Goal: Find specific page/section: Find specific page/section

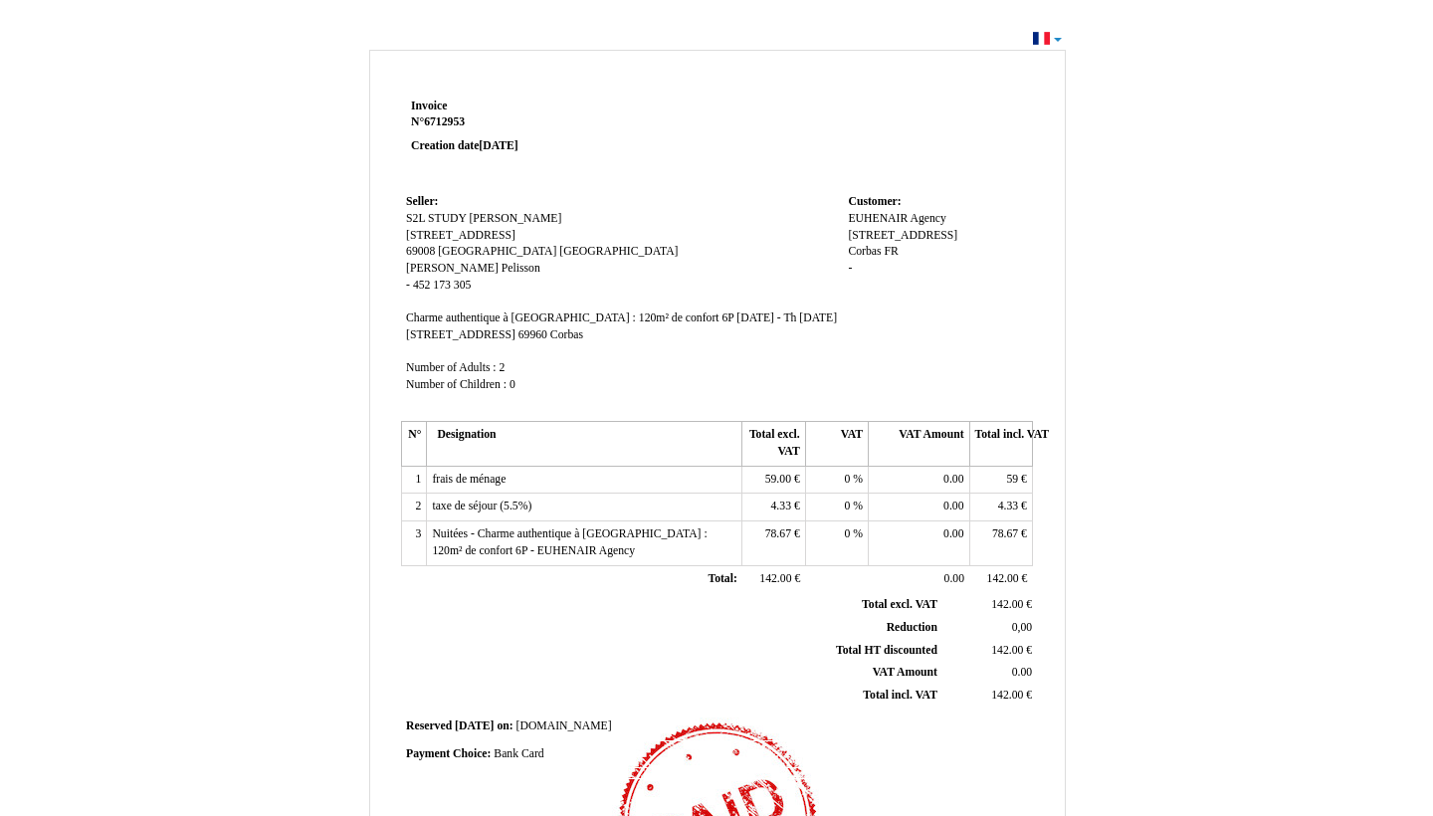
click at [1328, 128] on div "Invoice Invoice N° 6712953 6712953 Creation date [DATE] Seller: Seller: S2L STU…" at bounding box center [716, 597] width 1433 height 1145
click at [909, 196] on td "Customer: Customer: EUHENAIR EUHENAIR Agency Agency [STREET_ADDRESS][GEOGRAPHIC…" at bounding box center [937, 302] width 189 height 227
click at [694, 118] on td at bounding box center [843, 142] width 379 height 96
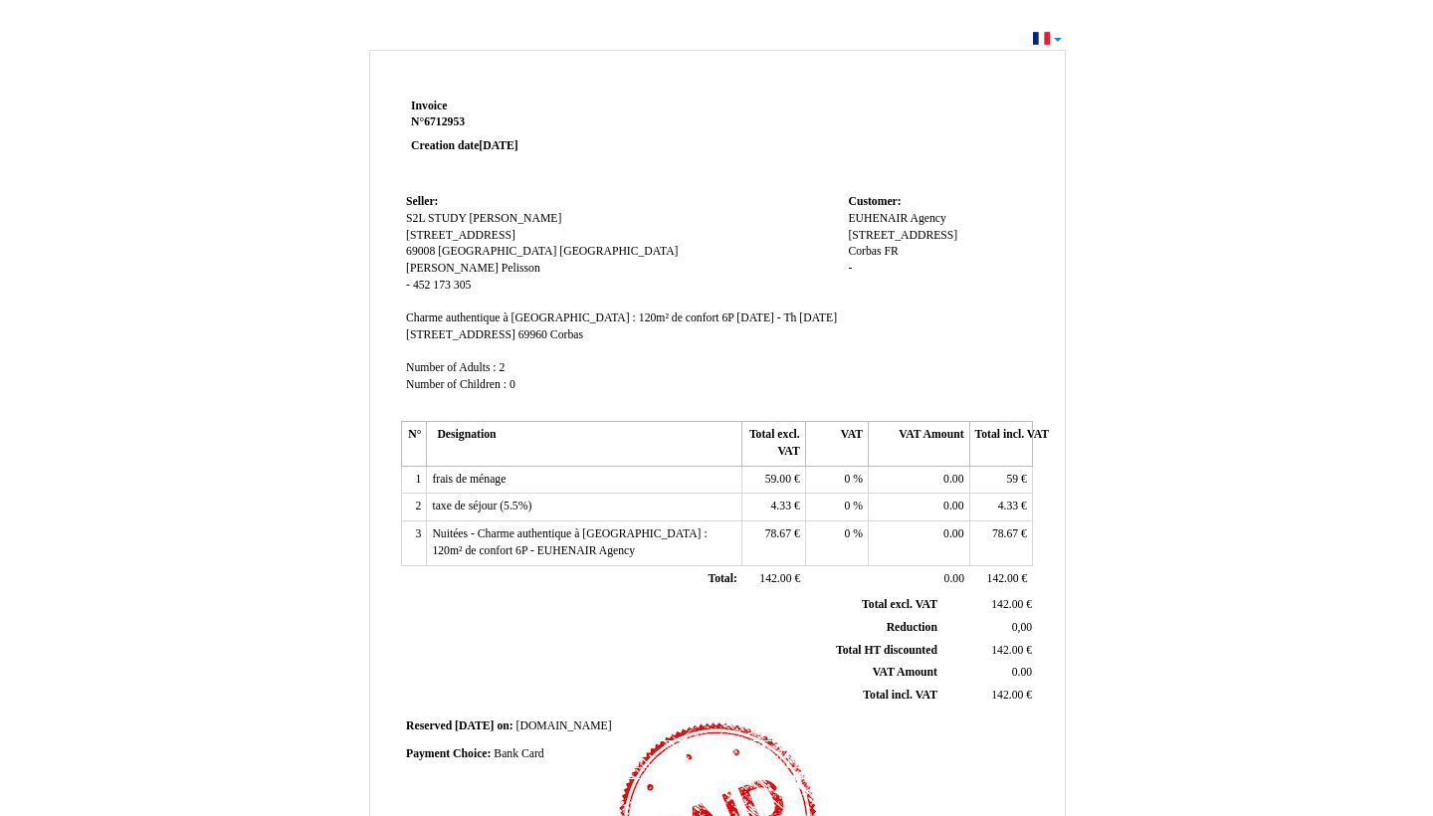
click at [746, 281] on td "Seller: Seller: S2L STUDY [GEOGRAPHIC_DATA] LUMIERE S2L STUDY [GEOGRAPHIC_DATA]…" at bounding box center [622, 302] width 442 height 227
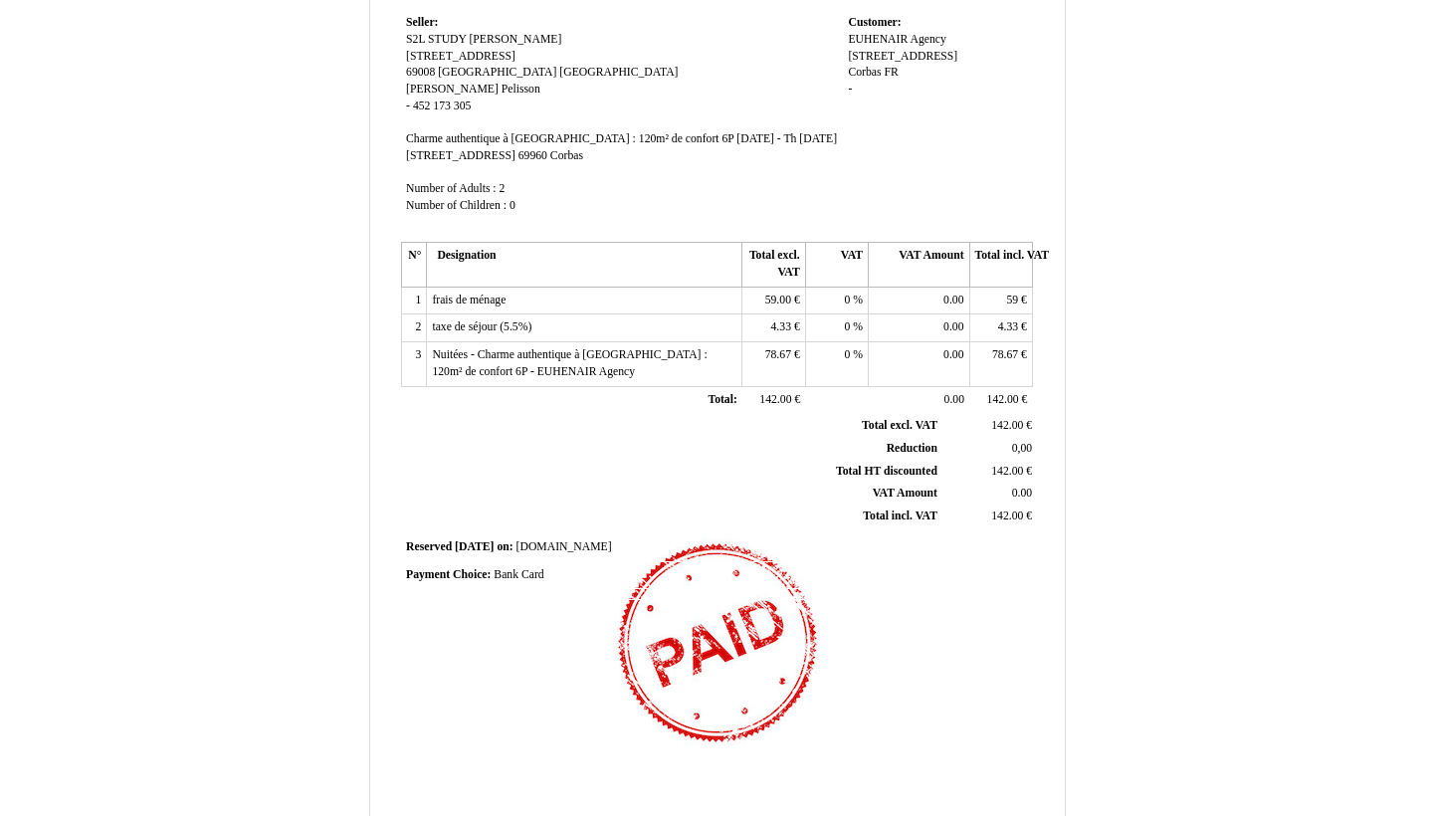
click at [794, 685] on div "Invoice Invoice N° 6712953 6712953 Creation date [DATE] Seller: Seller: S2L STU…" at bounding box center [717, 384] width 638 height 940
click at [794, 684] on div "Invoice Invoice N° 6712953 6712953 Creation date [DATE] Seller: Seller: S2L STU…" at bounding box center [717, 384] width 638 height 940
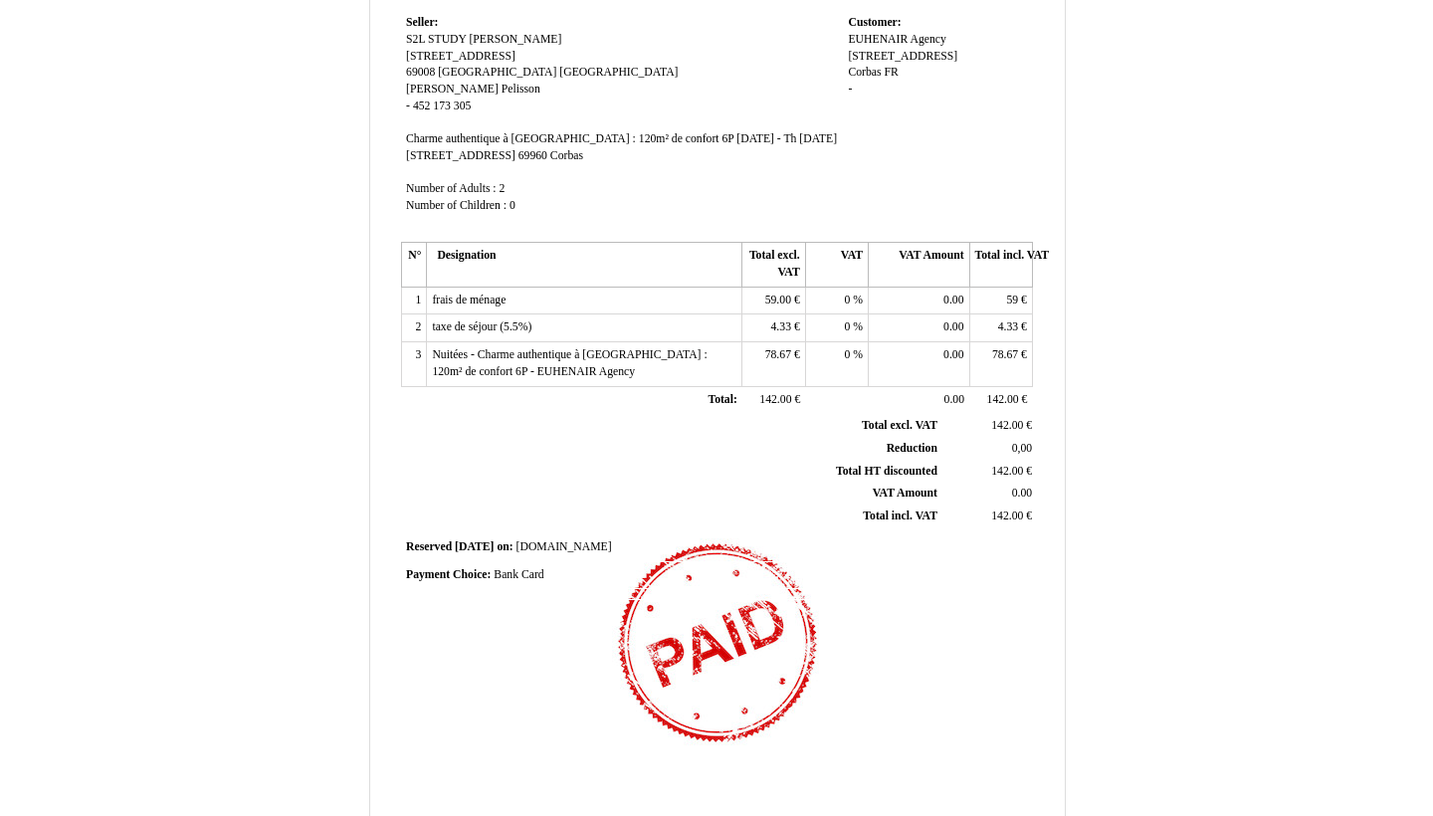
click at [794, 684] on div "Invoice Invoice N° 6712953 6712953 Creation date [DATE] Seller: Seller: S2L STU…" at bounding box center [717, 384] width 638 height 940
